Goal: Task Accomplishment & Management: Manage account settings

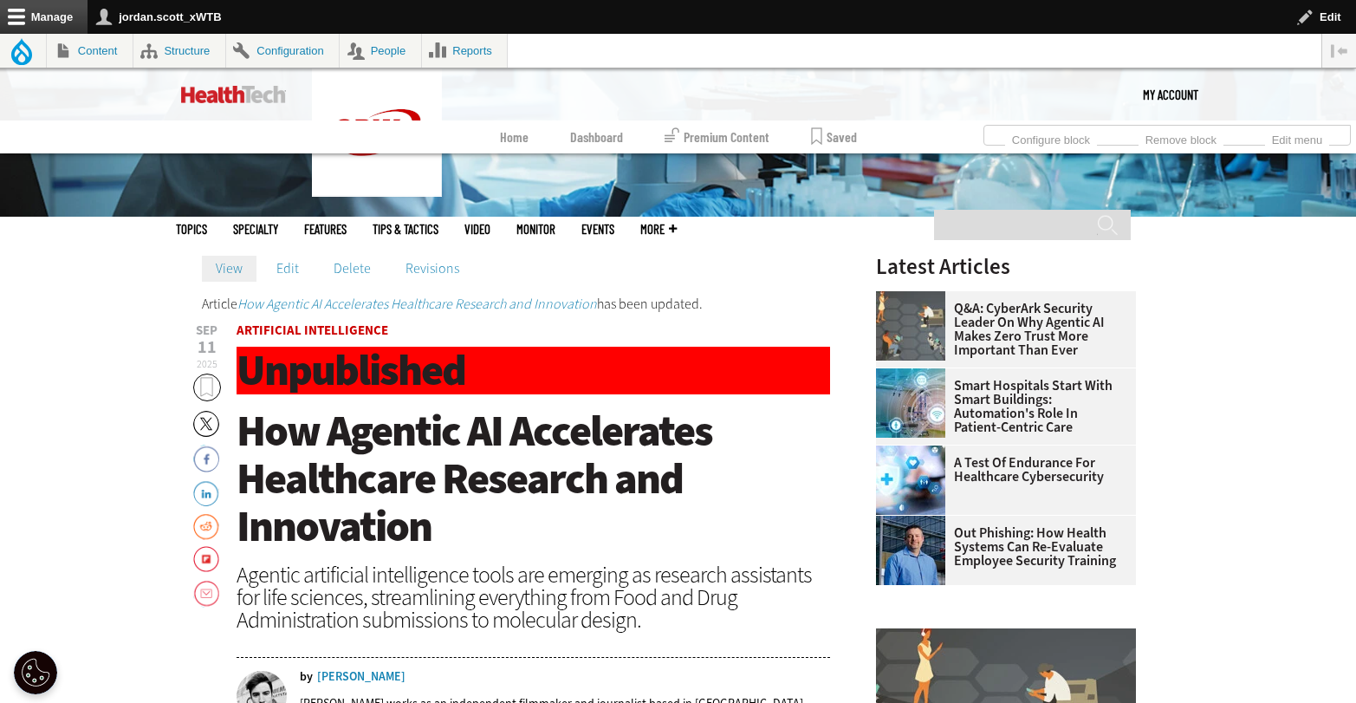
scroll to position [480, 0]
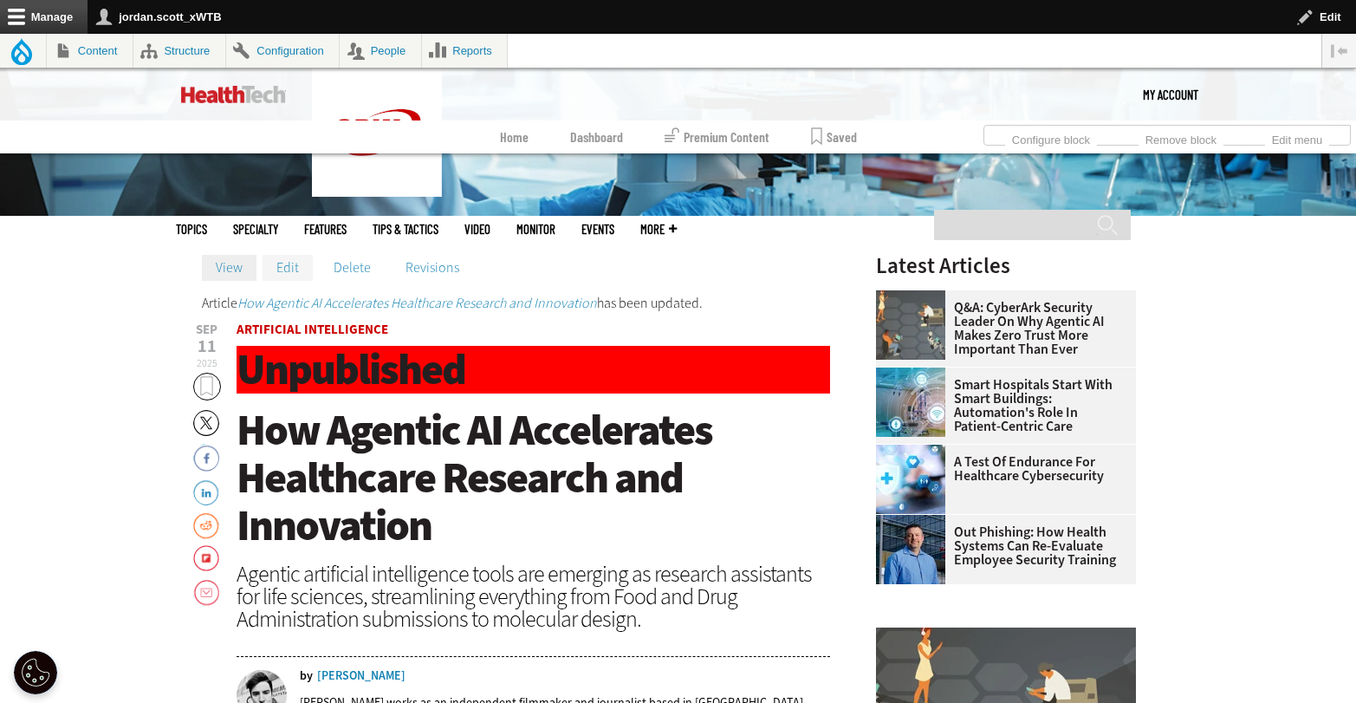
click at [287, 267] on link "Edit" at bounding box center [288, 268] width 50 height 26
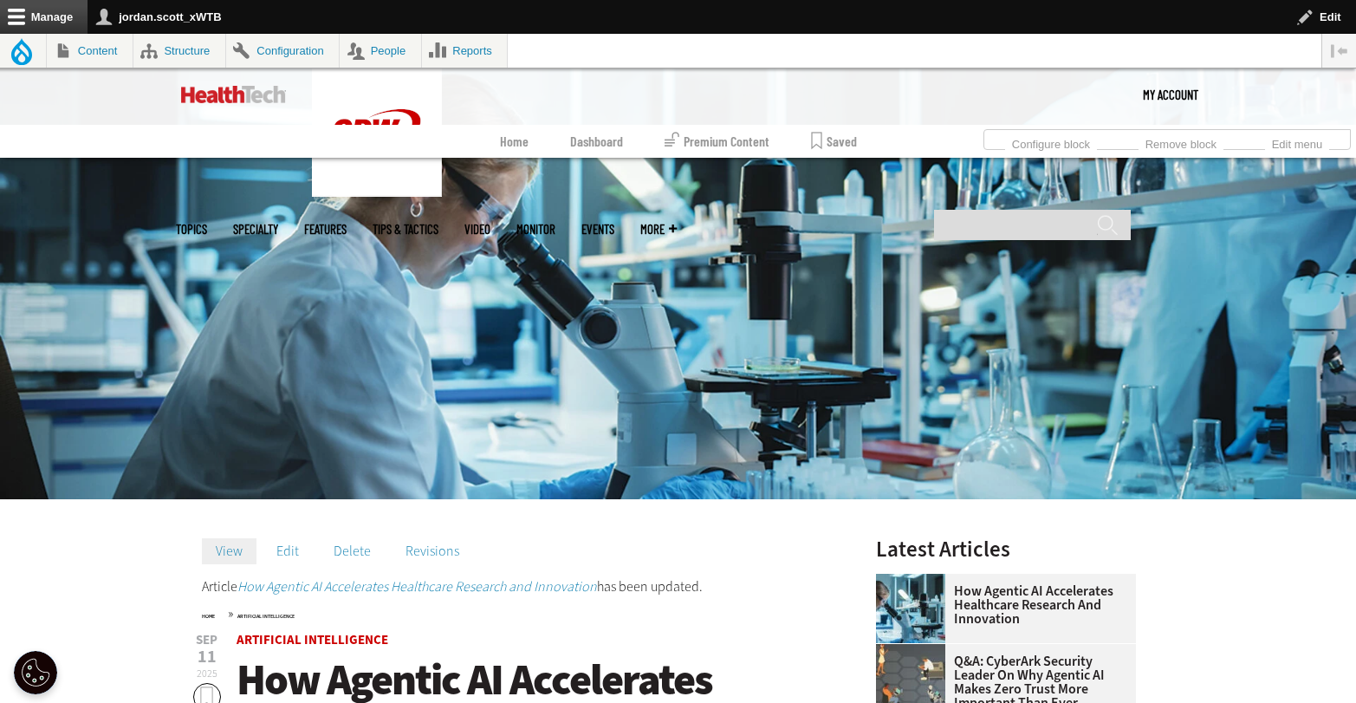
scroll to position [582, 0]
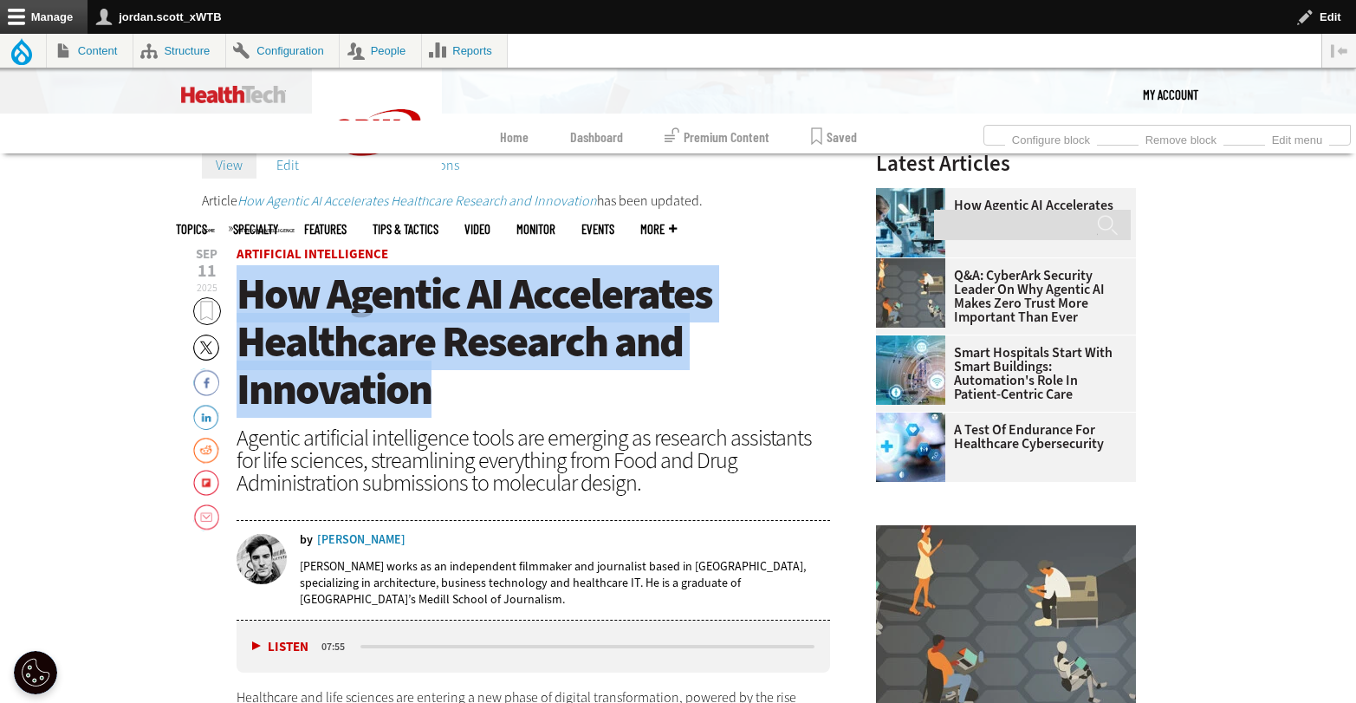
drag, startPoint x: 413, startPoint y: 377, endPoint x: 249, endPoint y: 308, distance: 177.9
click at [249, 308] on h1 "How Agentic AI Accelerates Healthcare Research and Innovation" at bounding box center [534, 341] width 595 height 143
copy span "How Agentic AI Accelerates Healthcare Research and Innovation"
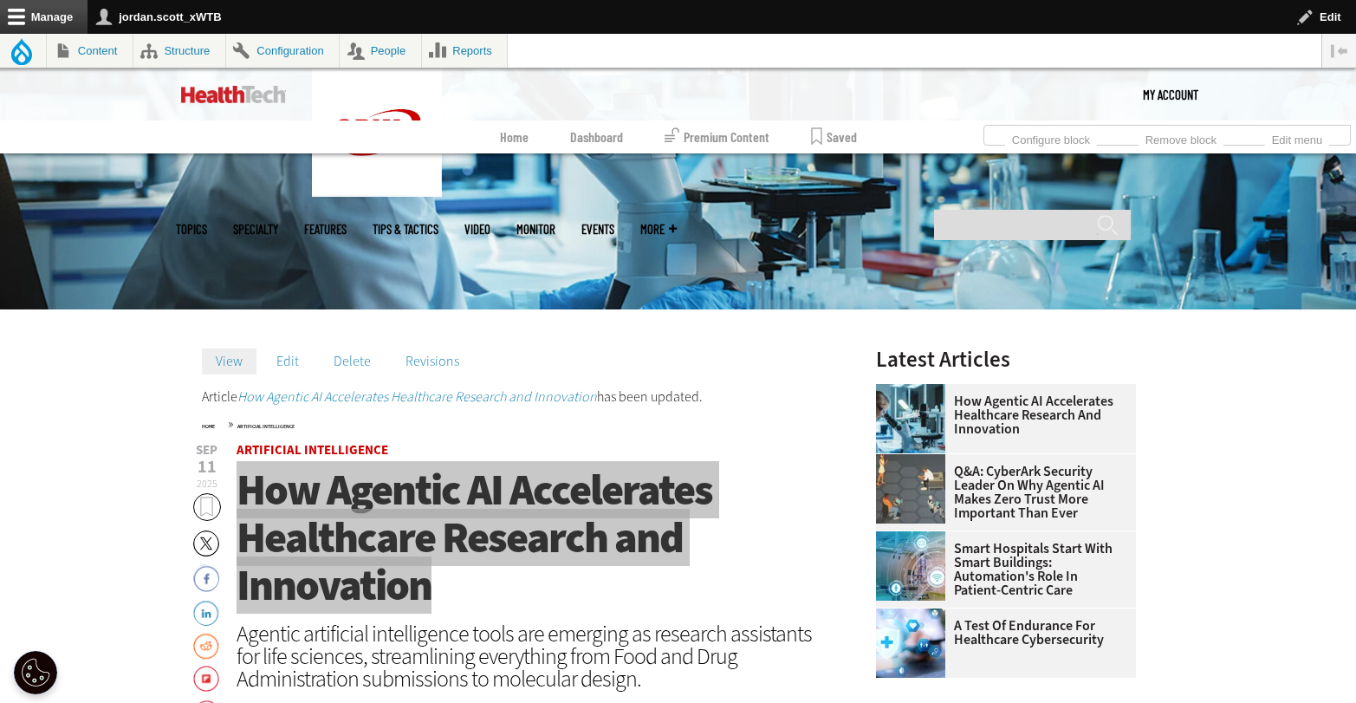
scroll to position [385, 0]
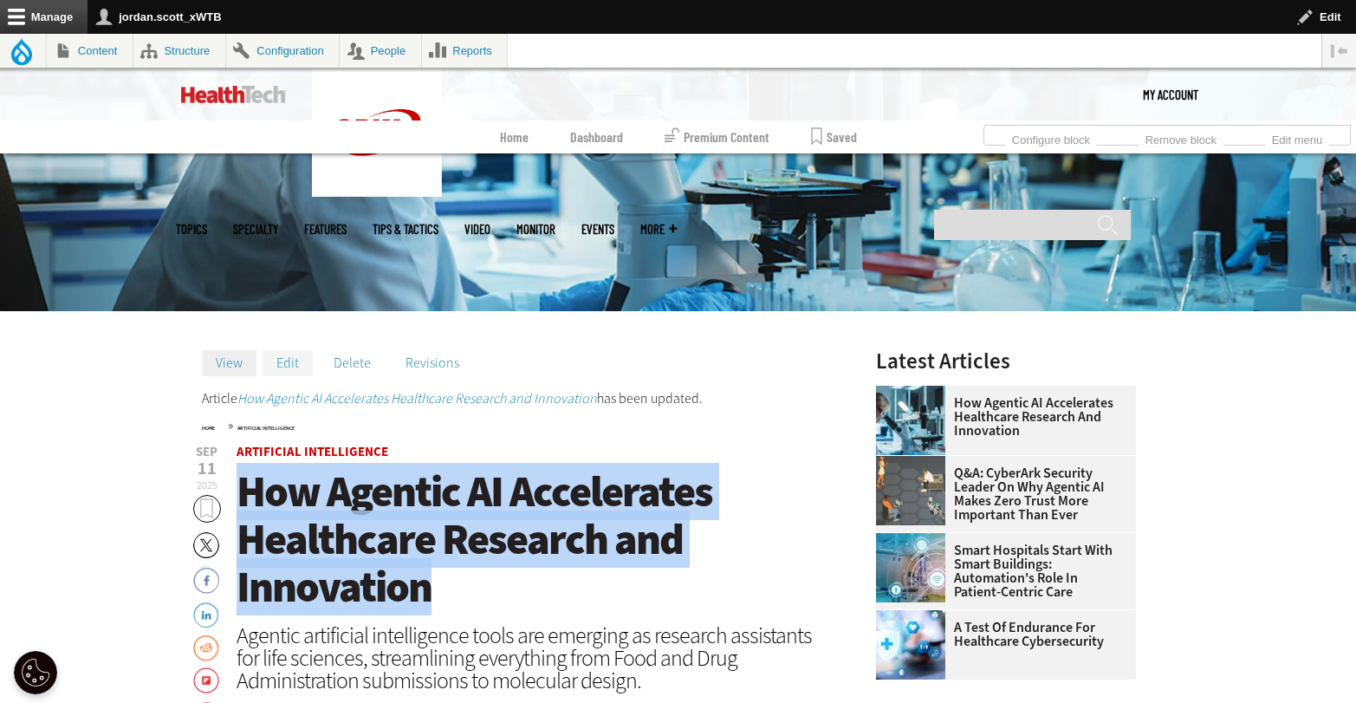
click at [300, 368] on link "Edit" at bounding box center [288, 363] width 50 height 26
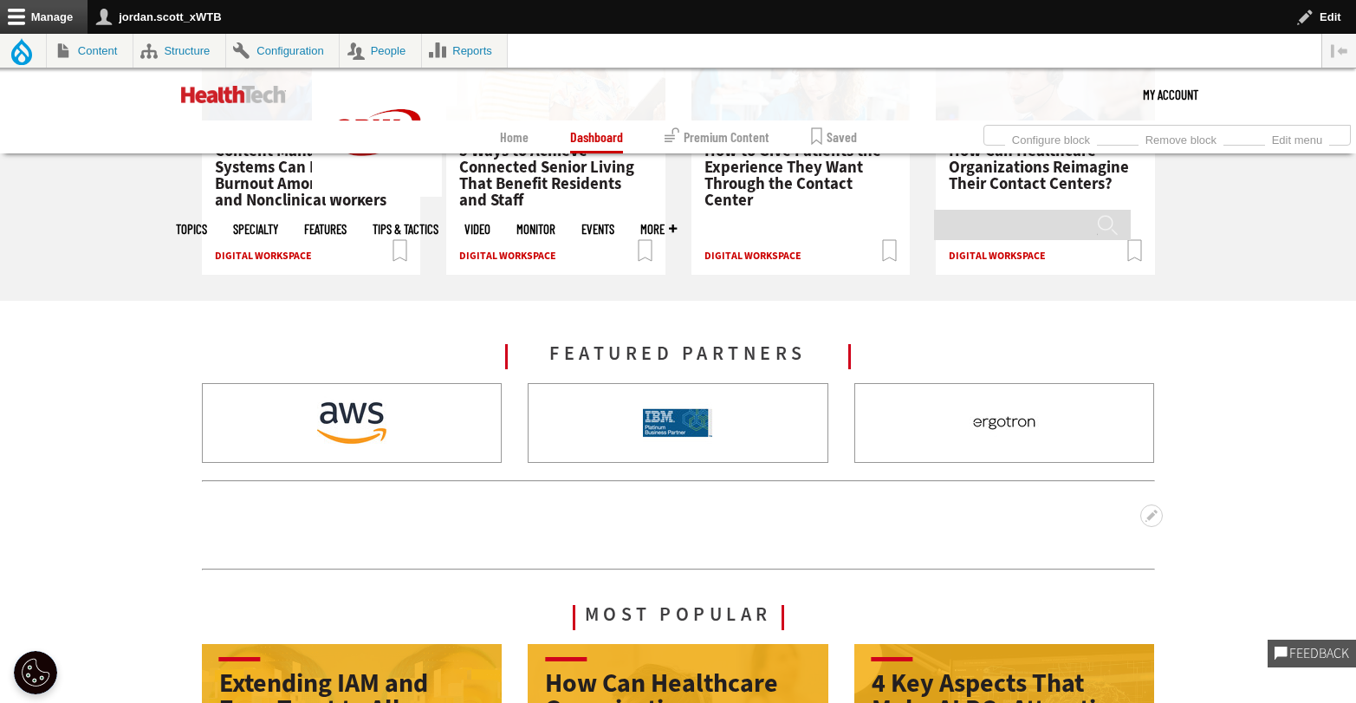
scroll to position [1998, 0]
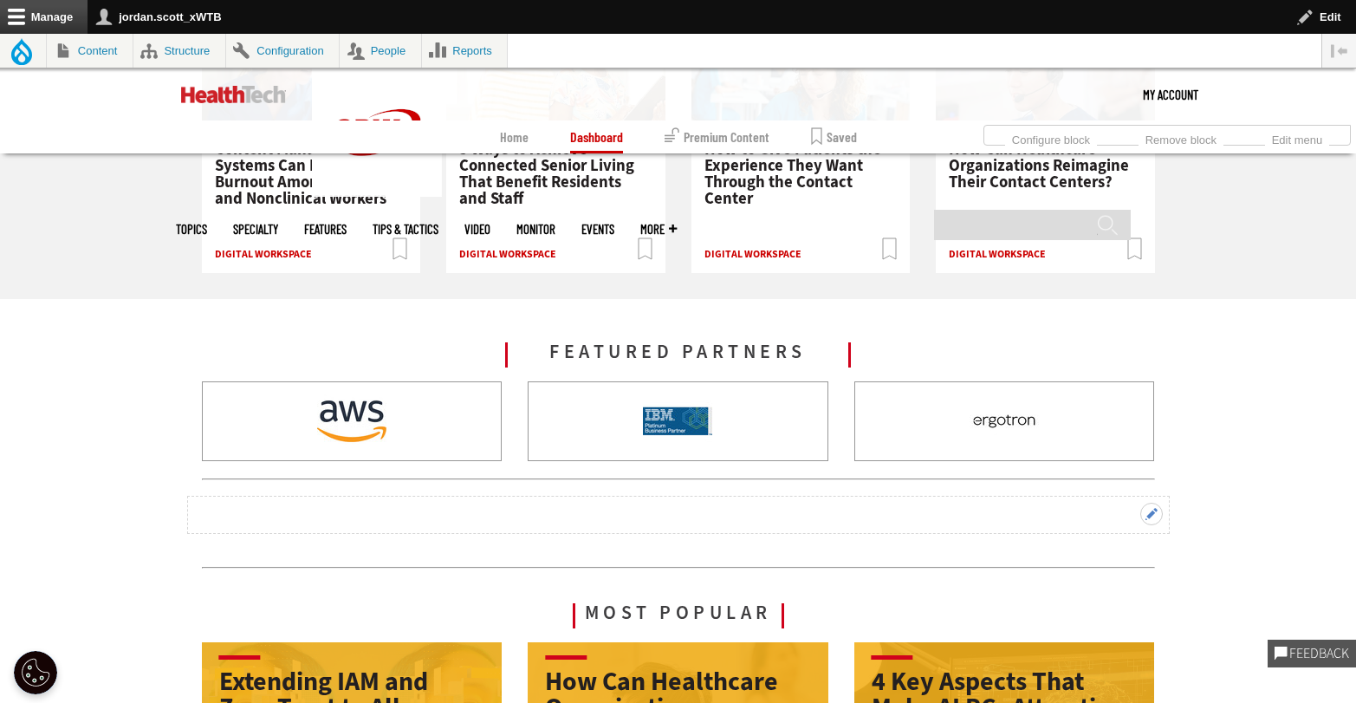
click at [1155, 510] on button "Open configuration options" at bounding box center [1152, 514] width 23 height 23
click at [1151, 516] on button "Open configuration options" at bounding box center [1152, 514] width 23 height 23
click at [1115, 538] on link "Edit subqueue" at bounding box center [1119, 541] width 86 height 18
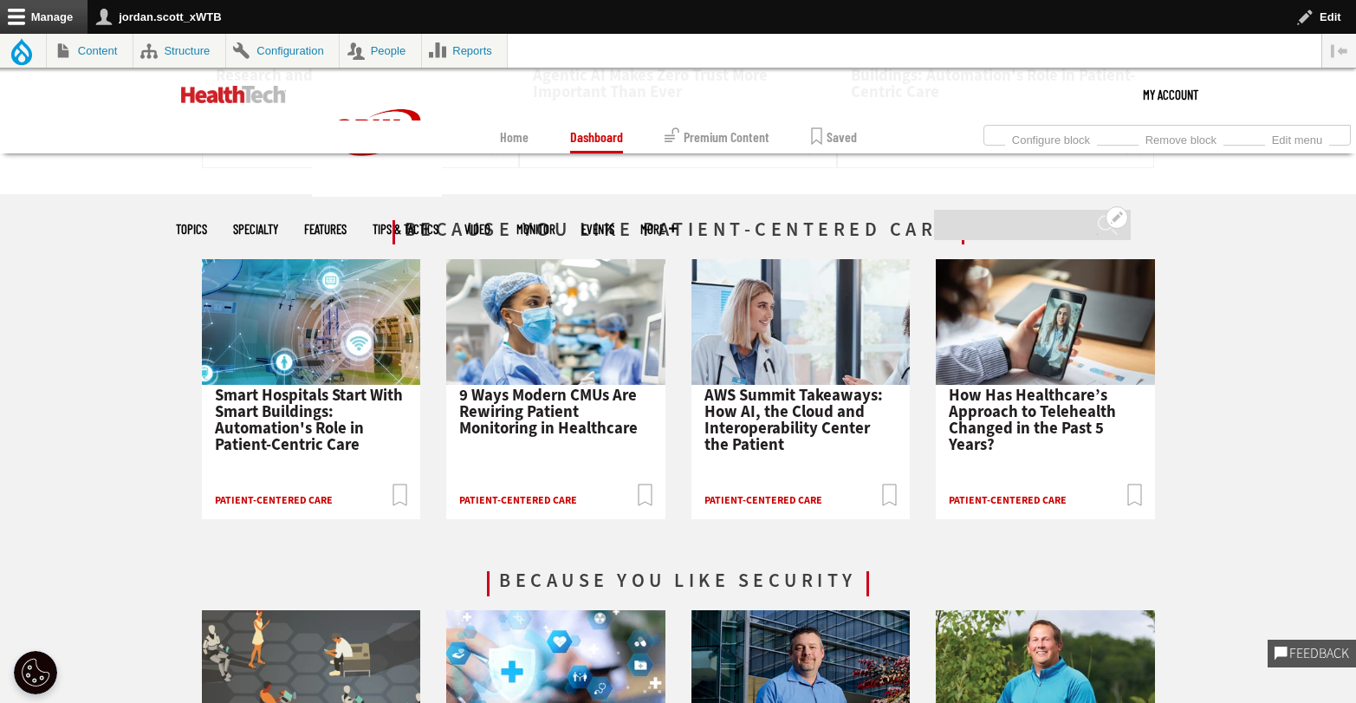
scroll to position [2146, 0]
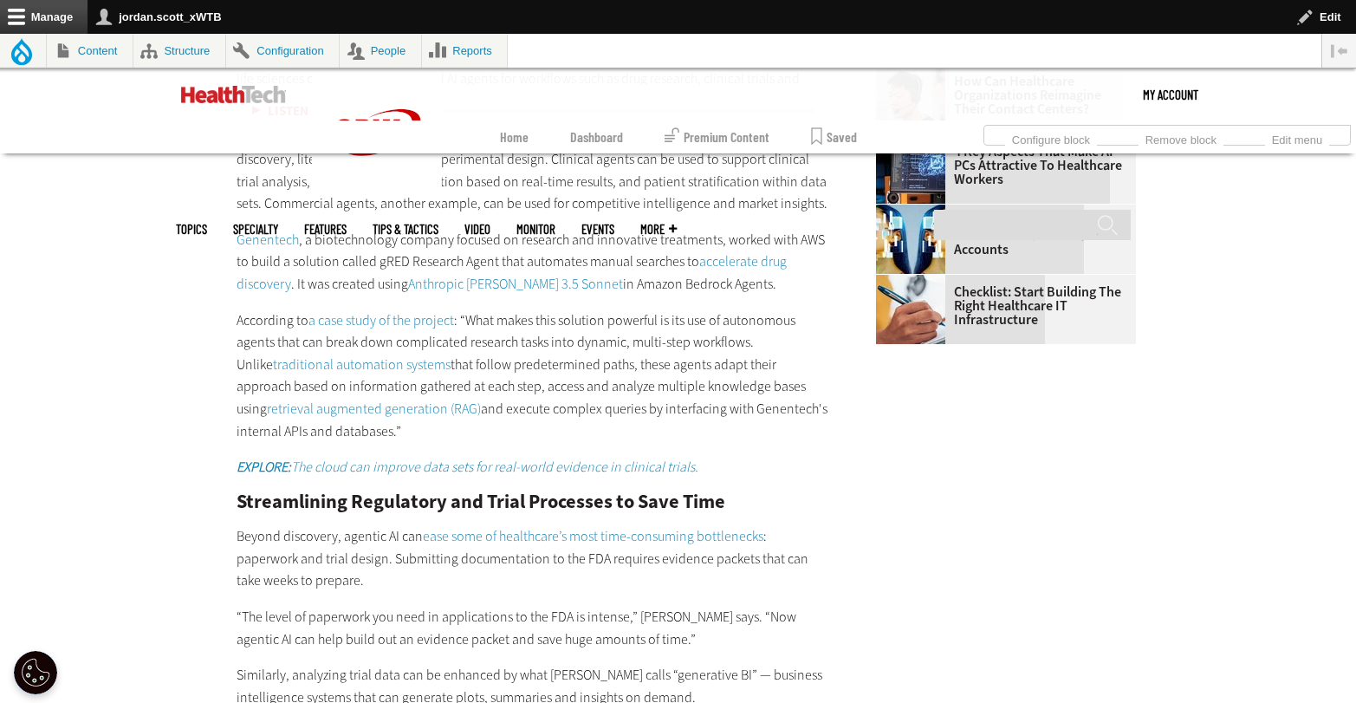
scroll to position [2362, 0]
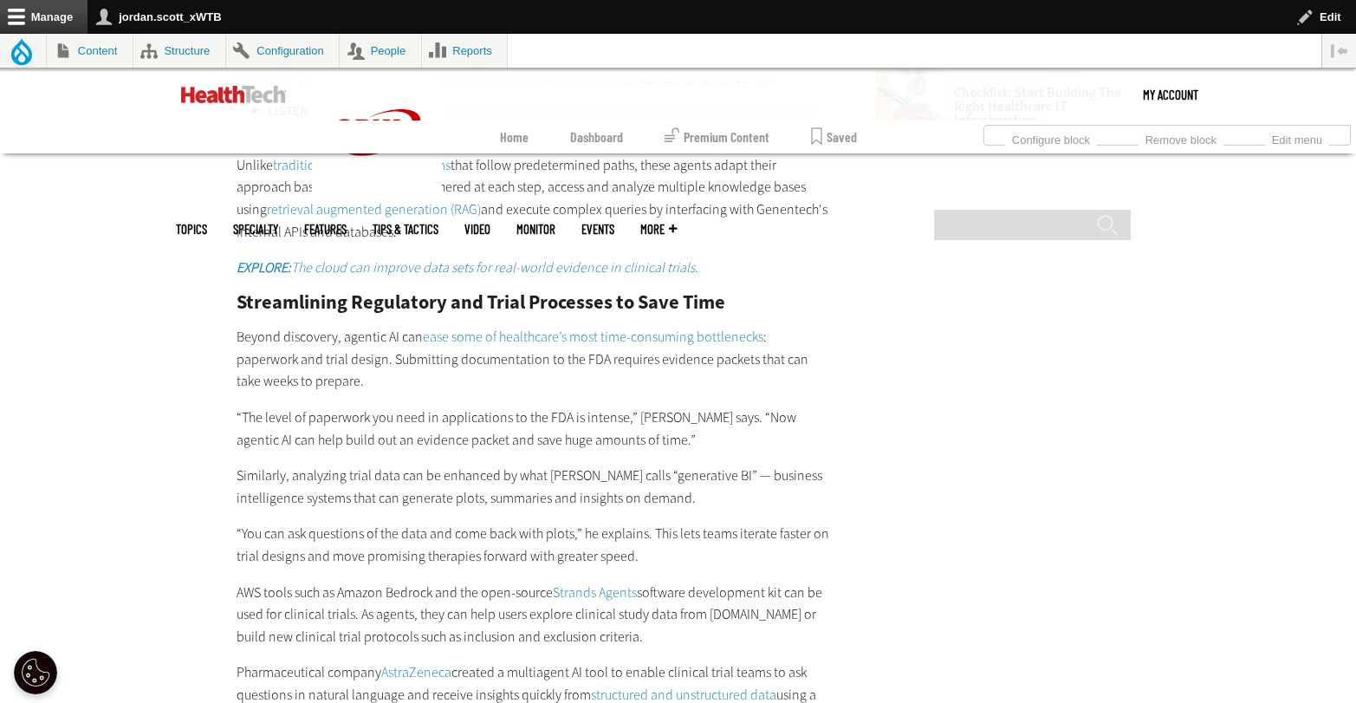
click at [1007, 288] on main "Open Primary tabs configuration options Configure block Remove block Primary ta…" at bounding box center [678, 579] width 1005 height 4490
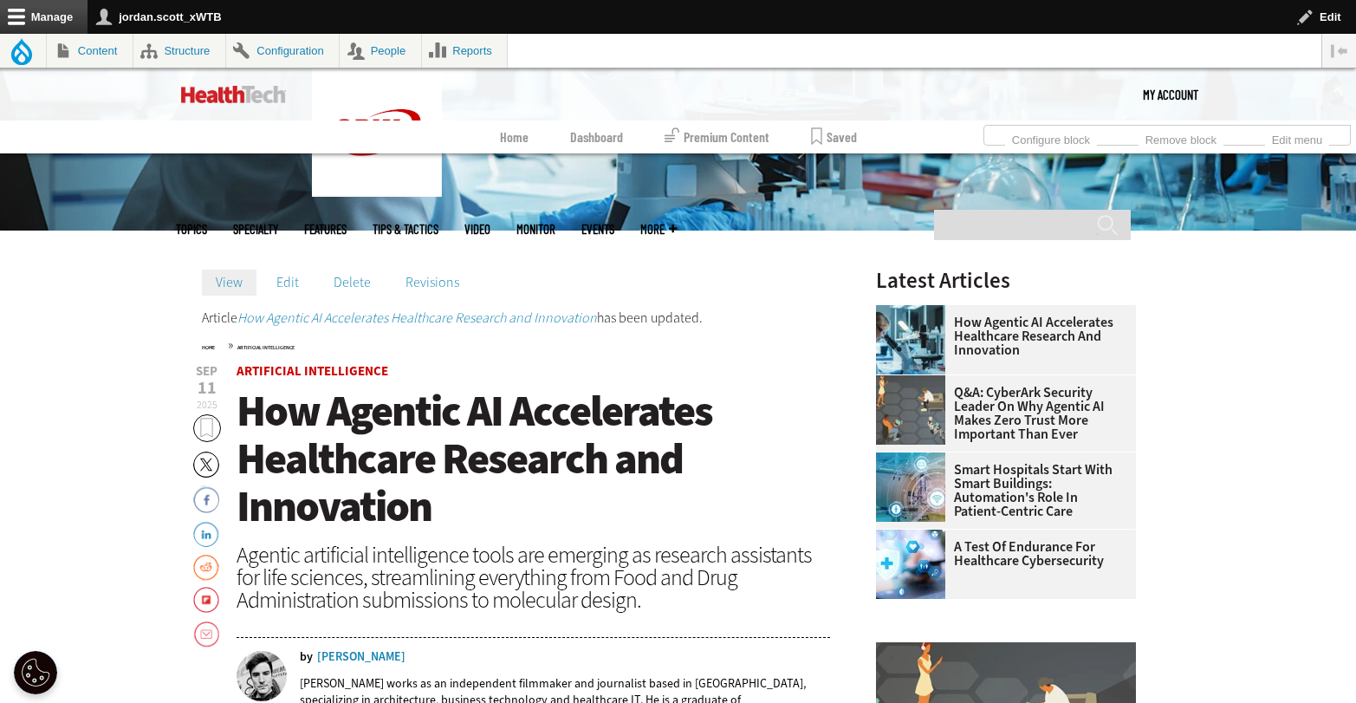
scroll to position [296, 0]
